Goal: Find specific page/section: Find specific page/section

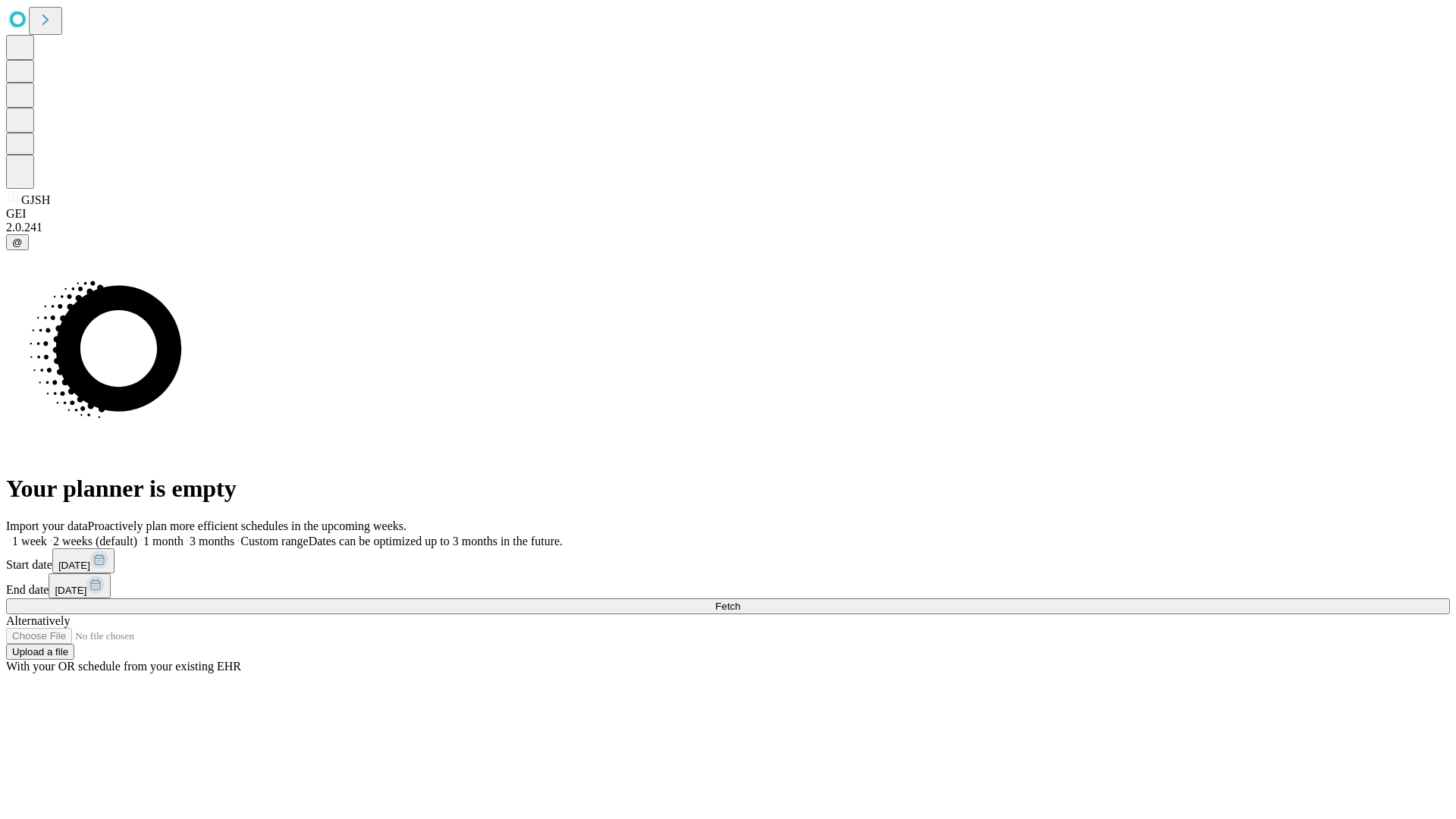
click at [740, 600] on span "Fetch" at bounding box center [728, 605] width 25 height 11
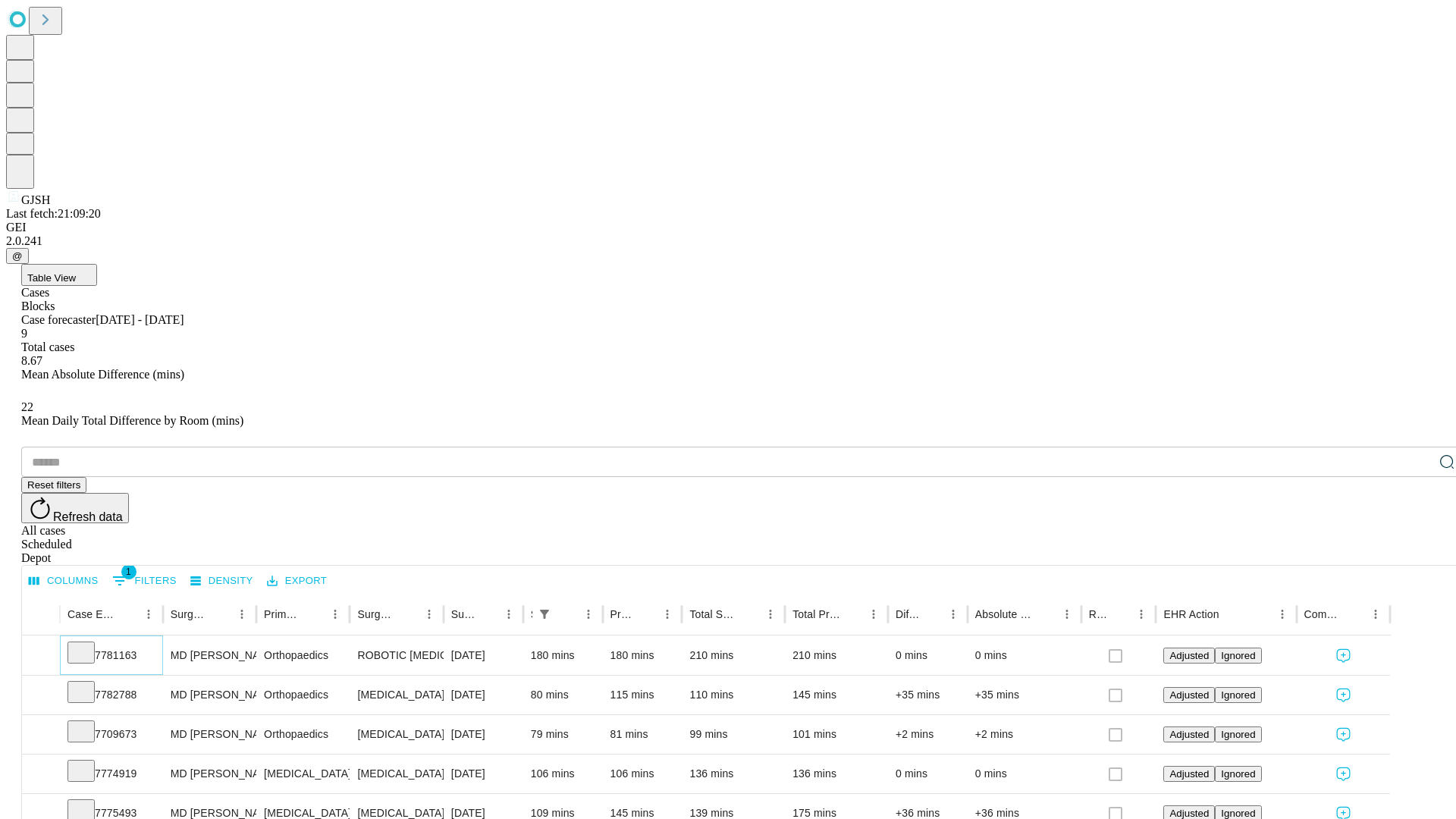
click at [89, 644] on icon at bounding box center [81, 651] width 15 height 15
